Goal: Information Seeking & Learning: Learn about a topic

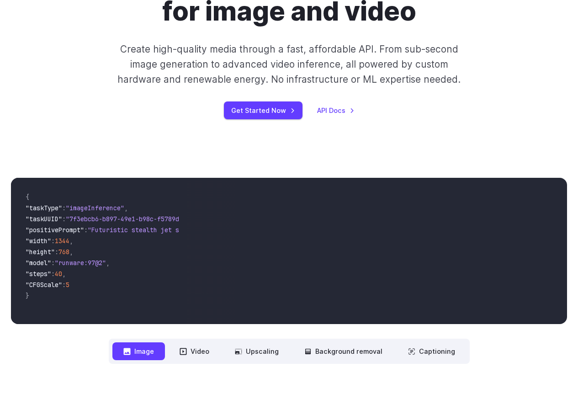
scroll to position [229, 0]
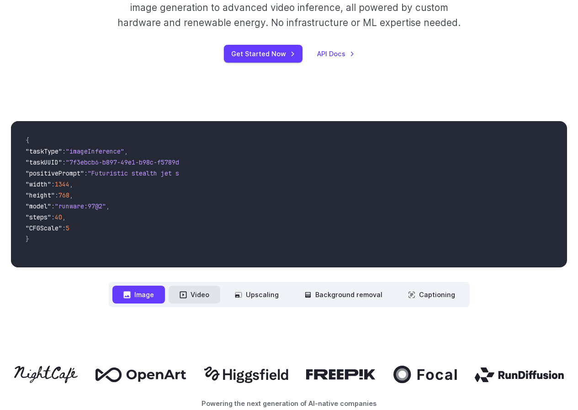
click at [187, 295] on icon at bounding box center [183, 294] width 7 height 7
click at [193, 293] on button "Video" at bounding box center [195, 295] width 52 height 18
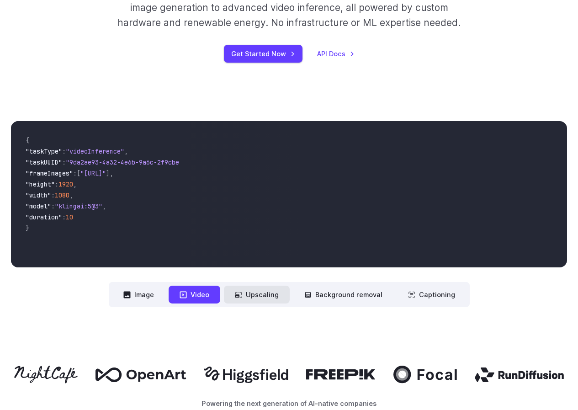
click at [251, 297] on button "Upscaling" at bounding box center [257, 295] width 66 height 18
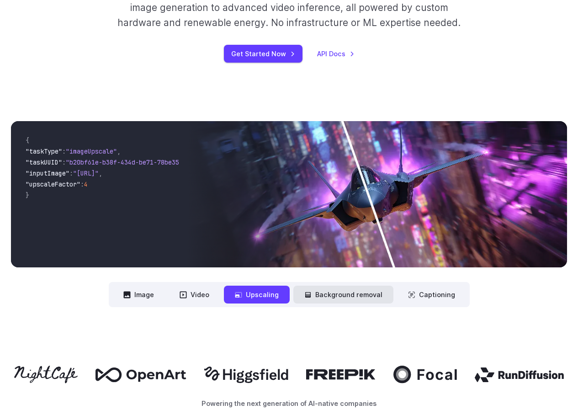
click at [321, 298] on button "Background removal" at bounding box center [344, 295] width 100 height 18
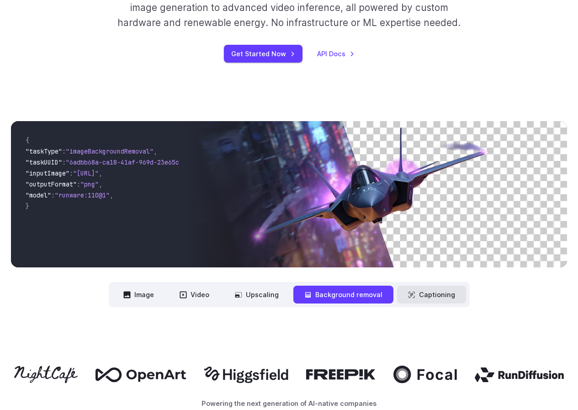
click at [428, 294] on button "Captioning" at bounding box center [431, 295] width 69 height 18
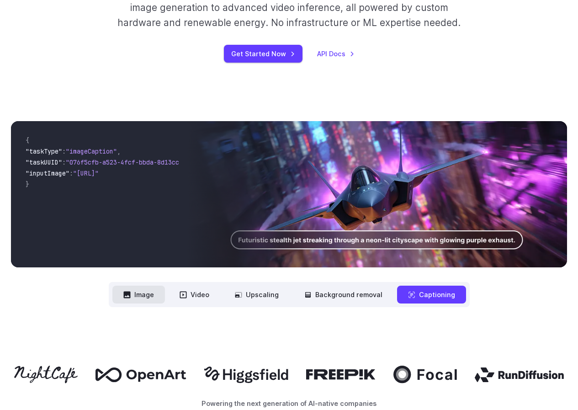
click at [153, 299] on button "Image" at bounding box center [138, 295] width 53 height 18
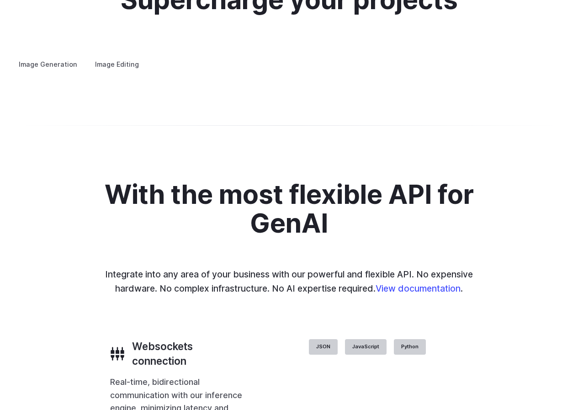
scroll to position [1783, 0]
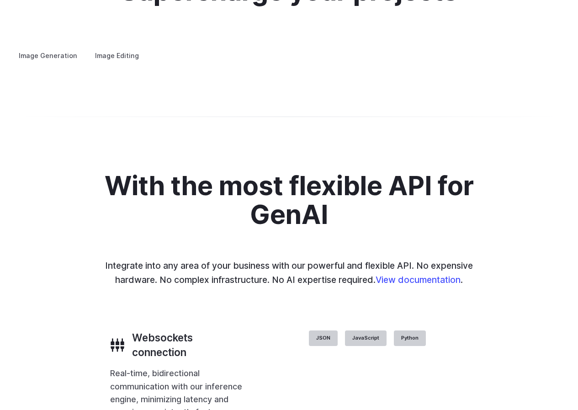
click at [118, 48] on label "Image Editing" at bounding box center [116, 56] width 59 height 16
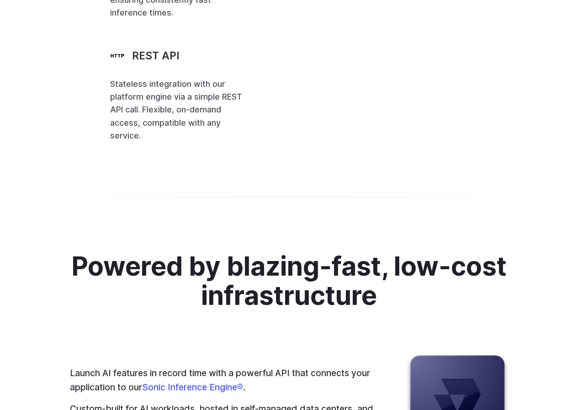
scroll to position [2195, 0]
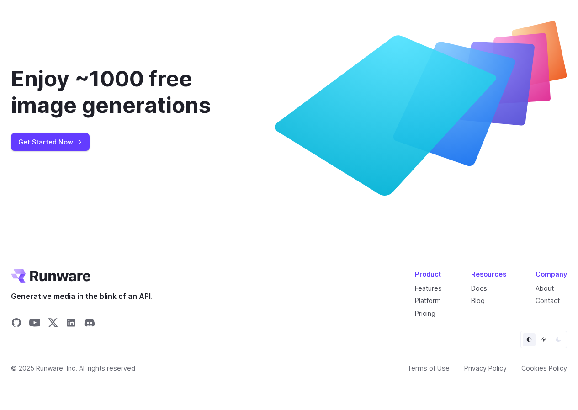
scroll to position [3492, 0]
click at [63, 144] on link "Get Started Now" at bounding box center [50, 142] width 79 height 18
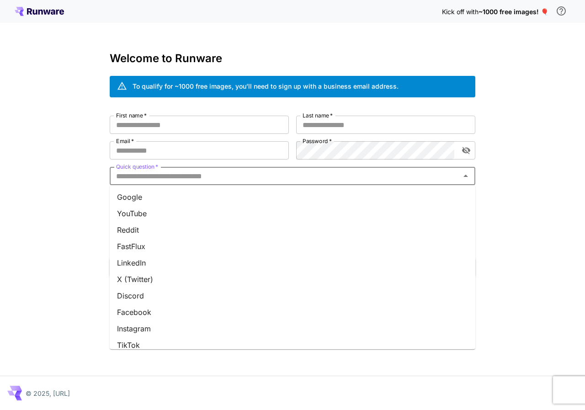
click at [214, 176] on input "Quick question   *" at bounding box center [284, 176] width 345 height 13
click at [124, 191] on li "Google" at bounding box center [293, 197] width 366 height 16
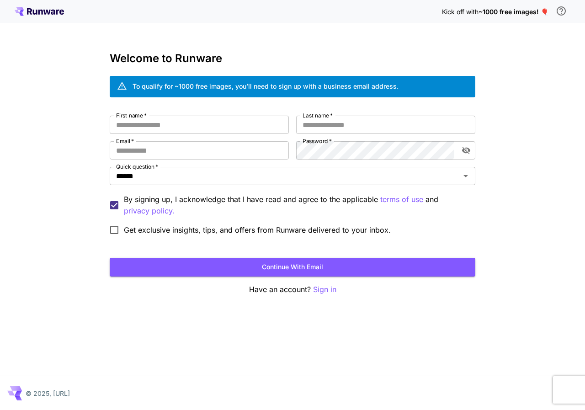
click at [47, 6] on div "Kick off with ~1000 free images! 🎈" at bounding box center [293, 11] width 556 height 19
click at [47, 8] on icon at bounding box center [39, 11] width 49 height 9
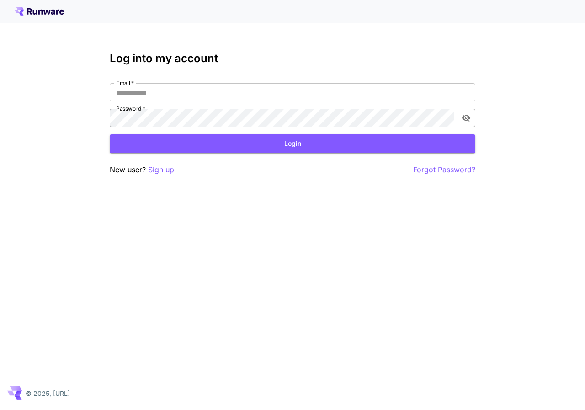
click at [47, 12] on icon at bounding box center [46, 12] width 7 height 5
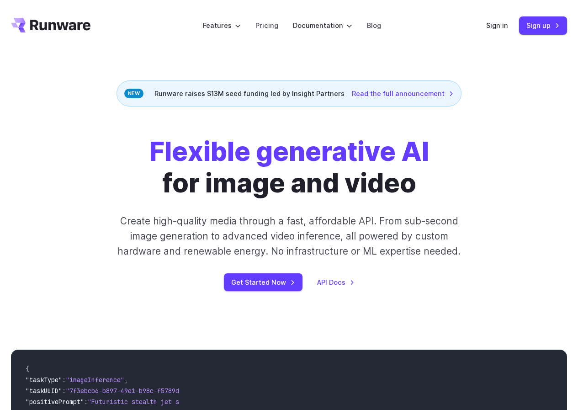
click at [126, 122] on div "Flexible generative AI for image and video Create high-quality media through a …" at bounding box center [289, 214] width 578 height 214
click at [273, 24] on link "Pricing" at bounding box center [267, 25] width 23 height 11
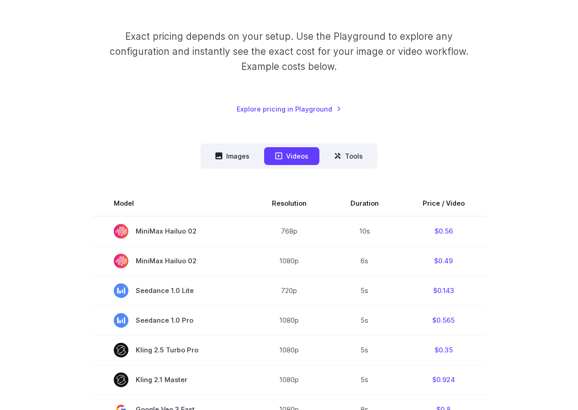
scroll to position [137, 0]
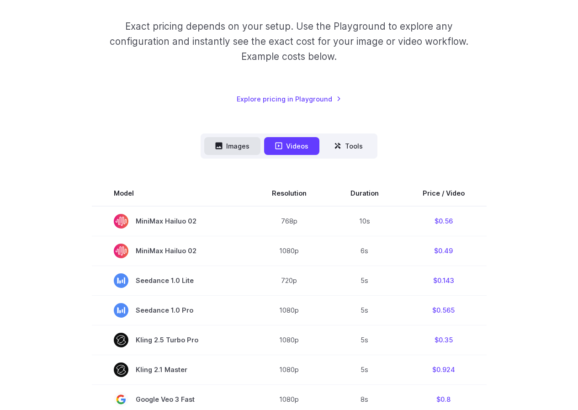
click at [234, 139] on button "Images" at bounding box center [232, 146] width 56 height 18
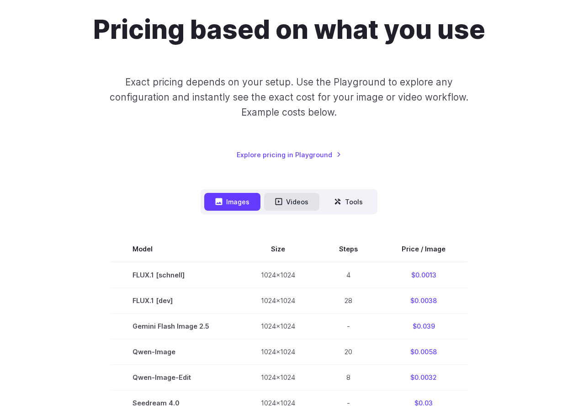
scroll to position [229, 0]
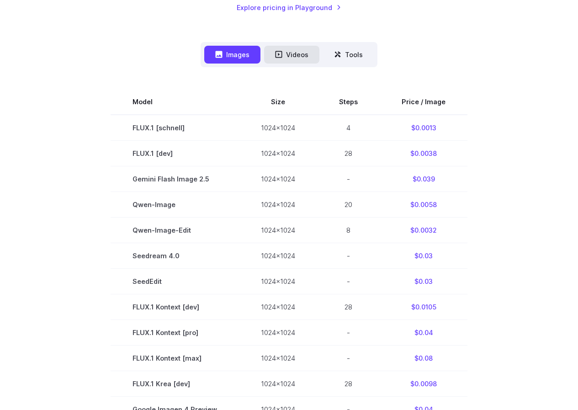
click at [301, 51] on button "Videos" at bounding box center [291, 55] width 55 height 18
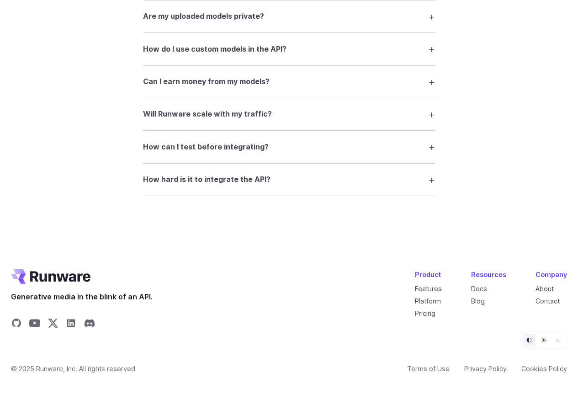
scroll to position [1859, 0]
click at [431, 80] on summary "Can I earn money from my models?" at bounding box center [289, 81] width 293 height 17
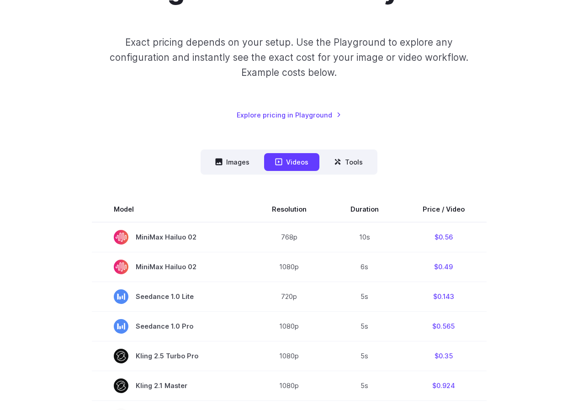
scroll to position [75, 0]
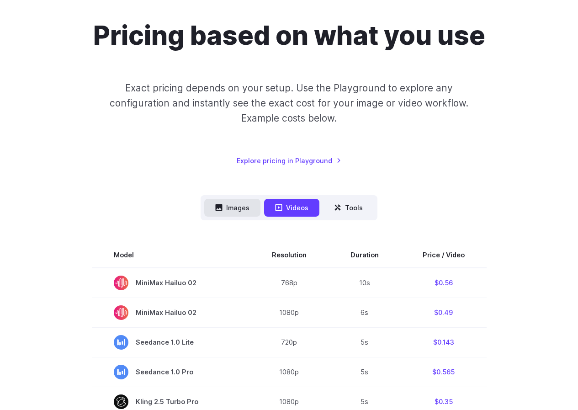
click at [227, 205] on button "Images" at bounding box center [232, 208] width 56 height 18
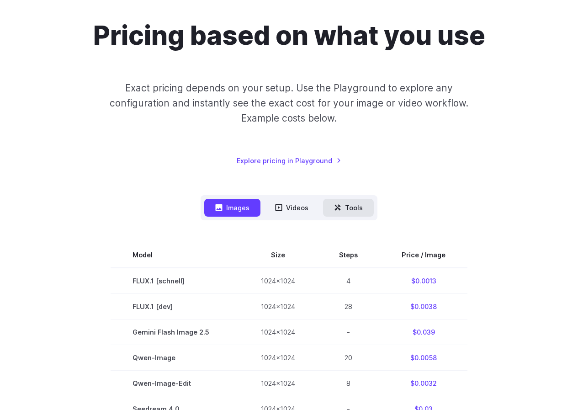
click at [342, 209] on button "Tools" at bounding box center [348, 208] width 51 height 18
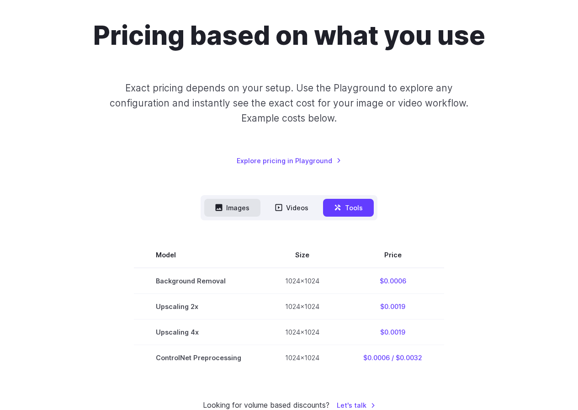
click at [223, 203] on button "Images" at bounding box center [232, 208] width 56 height 18
